Goal: Contribute content

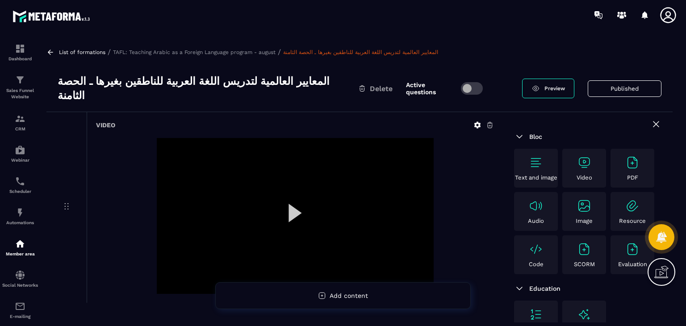
click at [596, 159] on div "Video" at bounding box center [583, 167] width 39 height 25
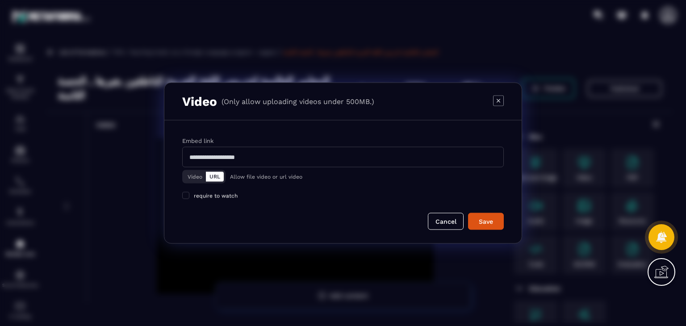
click at [194, 170] on div "Video URL" at bounding box center [203, 176] width 43 height 13
click at [194, 171] on div "Video URL" at bounding box center [203, 176] width 43 height 13
click at [194, 172] on button "Video" at bounding box center [195, 177] width 22 height 10
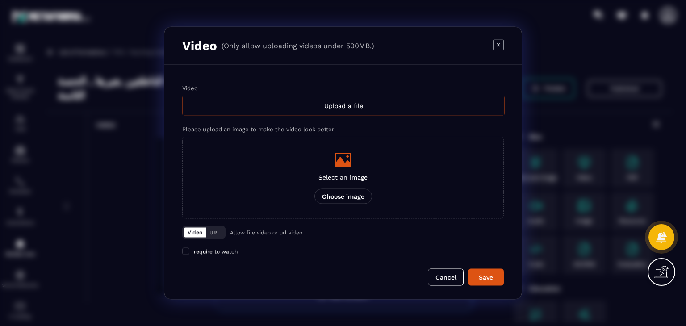
click at [379, 107] on div "Upload a file" at bounding box center [343, 106] width 322 height 20
click at [0, 0] on input "Video Upload a file" at bounding box center [0, 0] width 0 height 0
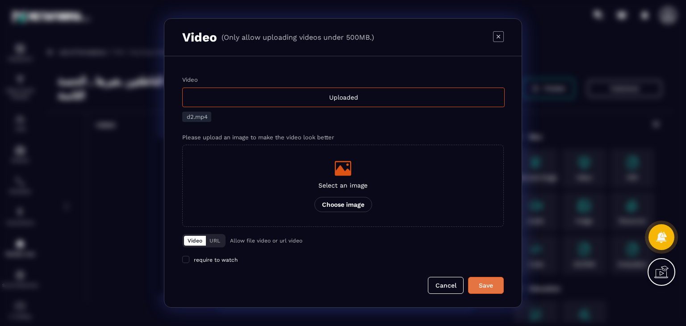
click at [473, 281] on button "Save" at bounding box center [486, 285] width 36 height 17
click at [461, 127] on div "Video Uploaded d2.mp4 Please upload an image to make the video look better Sele…" at bounding box center [342, 151] width 321 height 150
